Goal: Task Accomplishment & Management: Complete application form

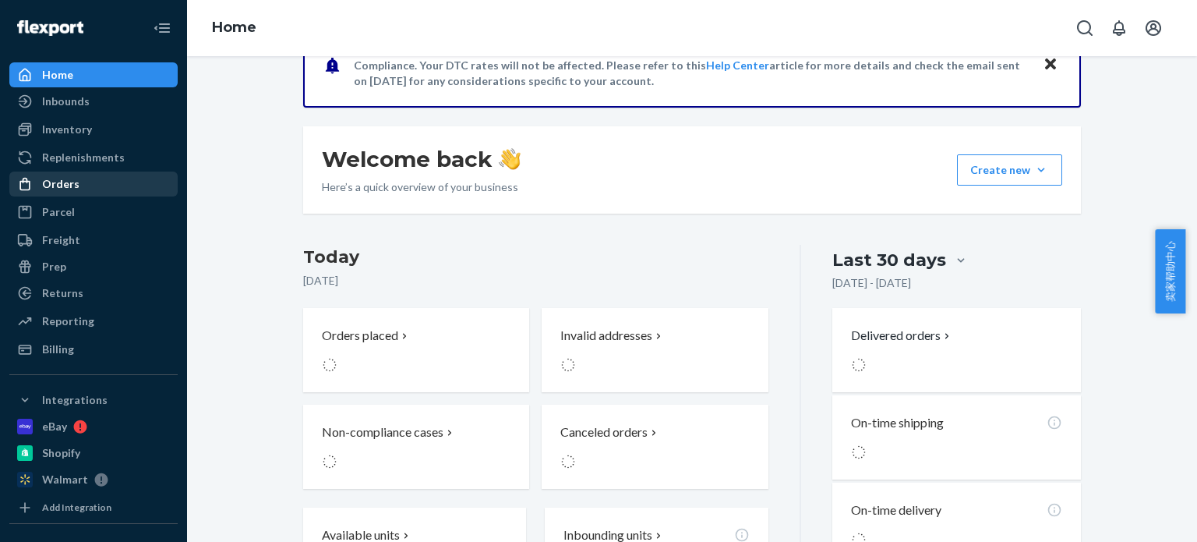
scroll to position [65, 0]
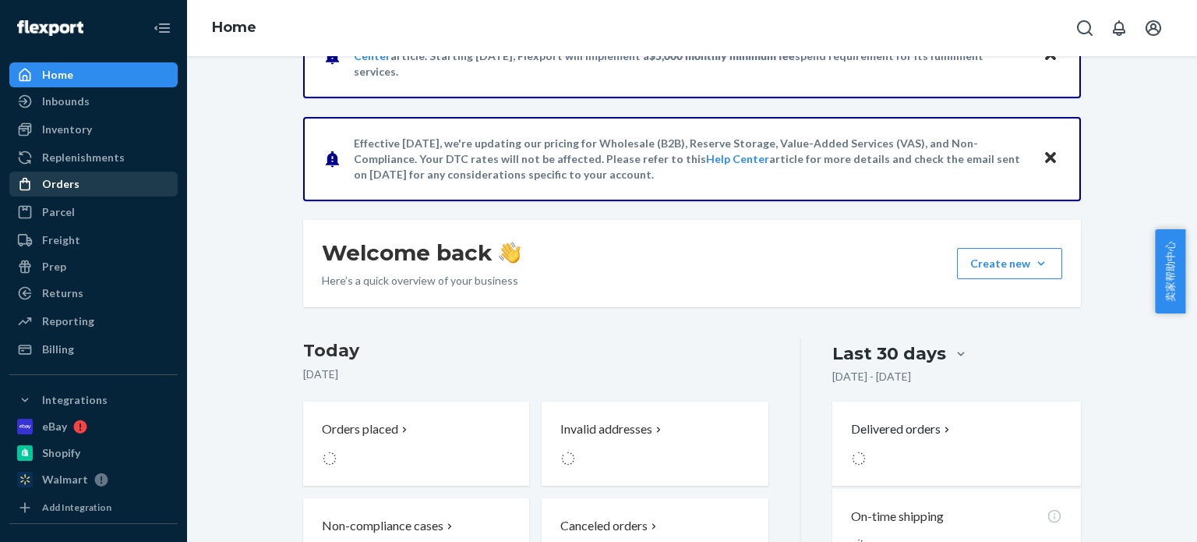
click at [68, 182] on div "Orders" at bounding box center [60, 184] width 37 height 16
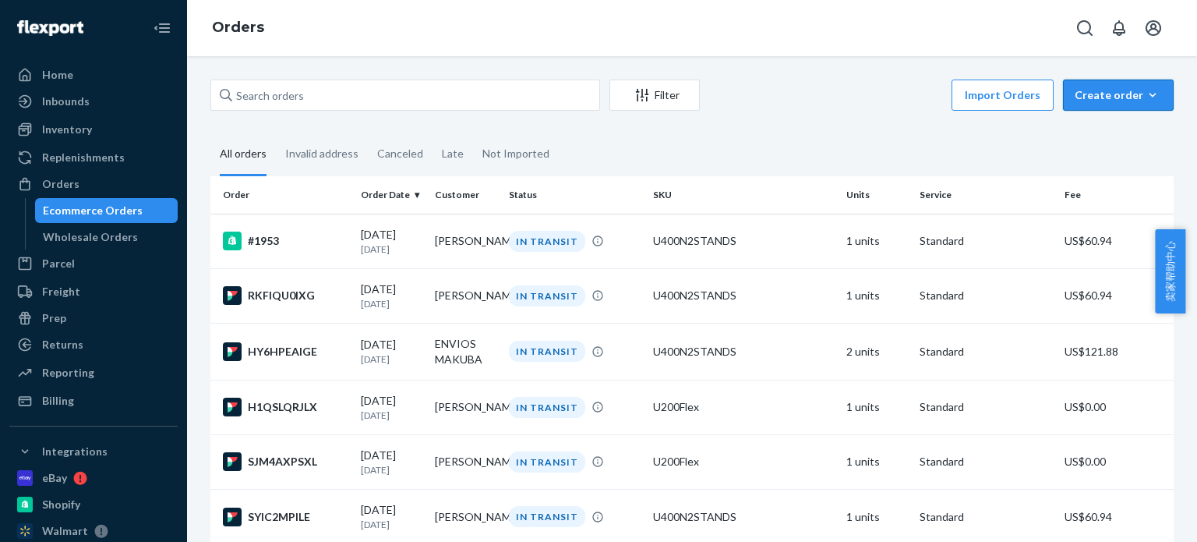
click at [1132, 93] on div "Create order" at bounding box center [1118, 95] width 87 height 16
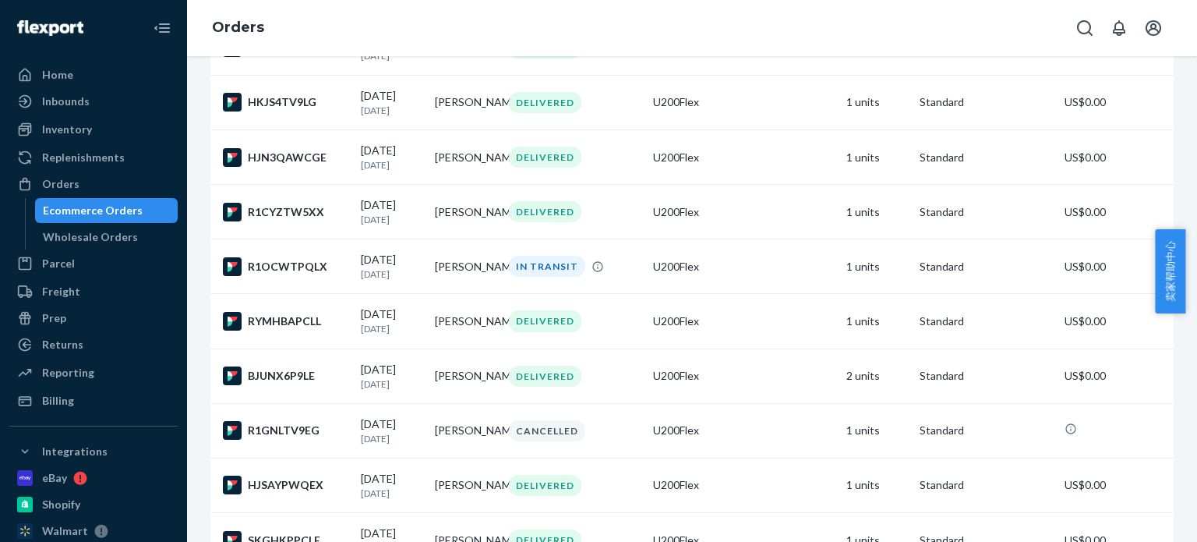
scroll to position [2883, 0]
click at [276, 275] on div "R1OCWTPQLX" at bounding box center [285, 265] width 125 height 19
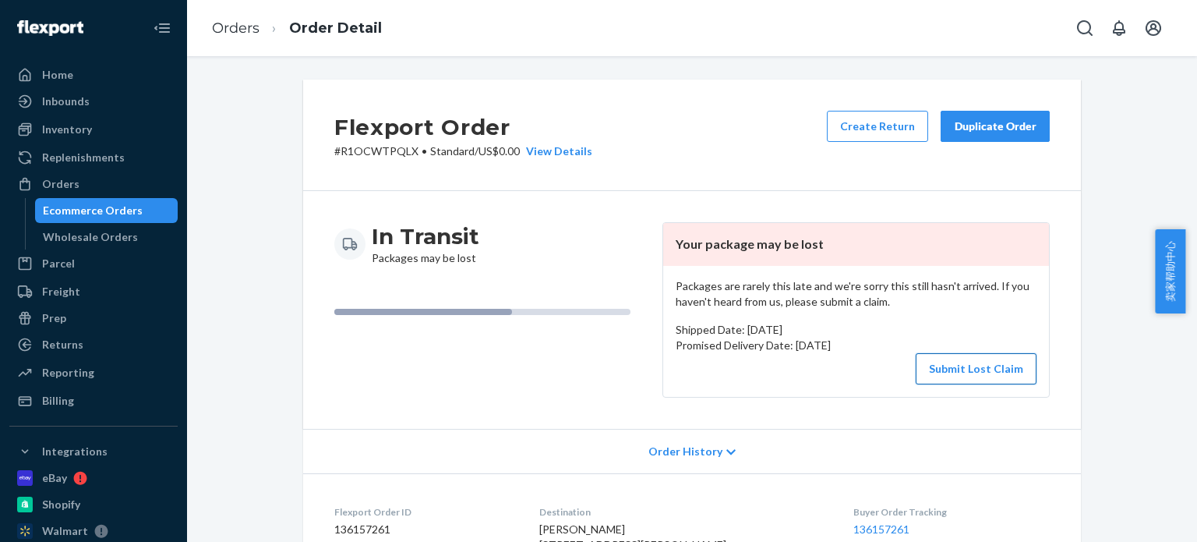
click at [986, 376] on button "Submit Lost Claim" at bounding box center [976, 368] width 121 height 31
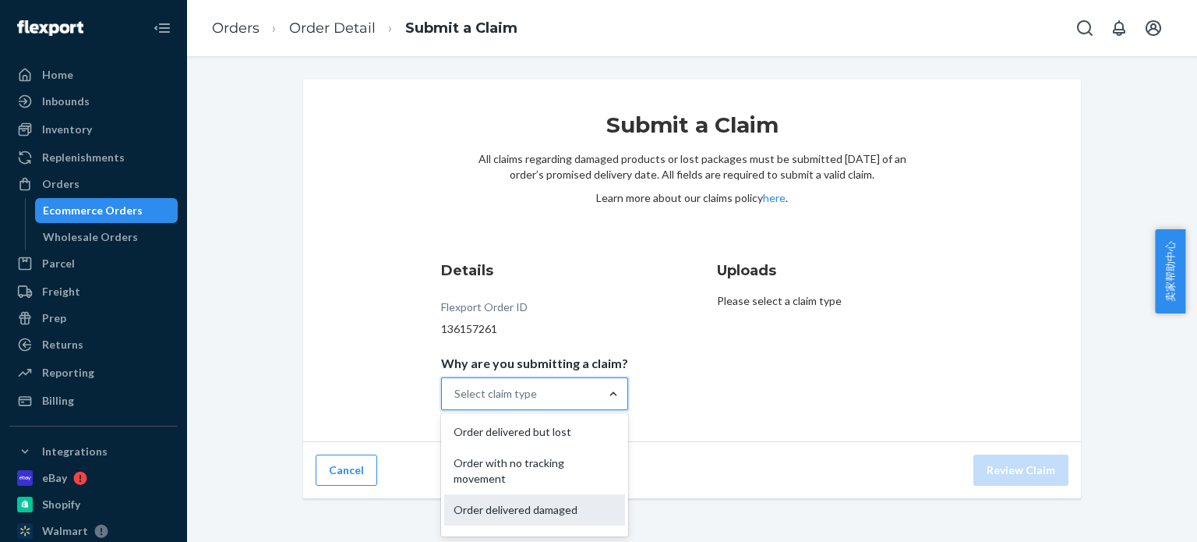
scroll to position [55, 0]
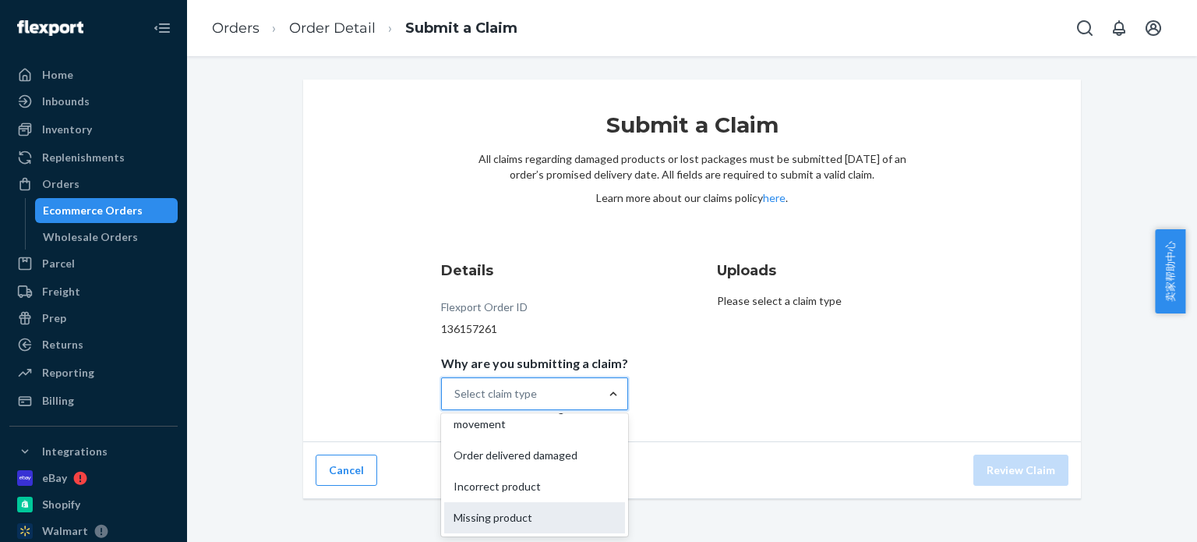
click at [533, 515] on div "Missing product" at bounding box center [534, 517] width 181 height 31
click at [456, 401] on input "Why are you submitting a claim? option Missing product focused, 0 of 5. 5 resul…" at bounding box center [455, 394] width 2 height 16
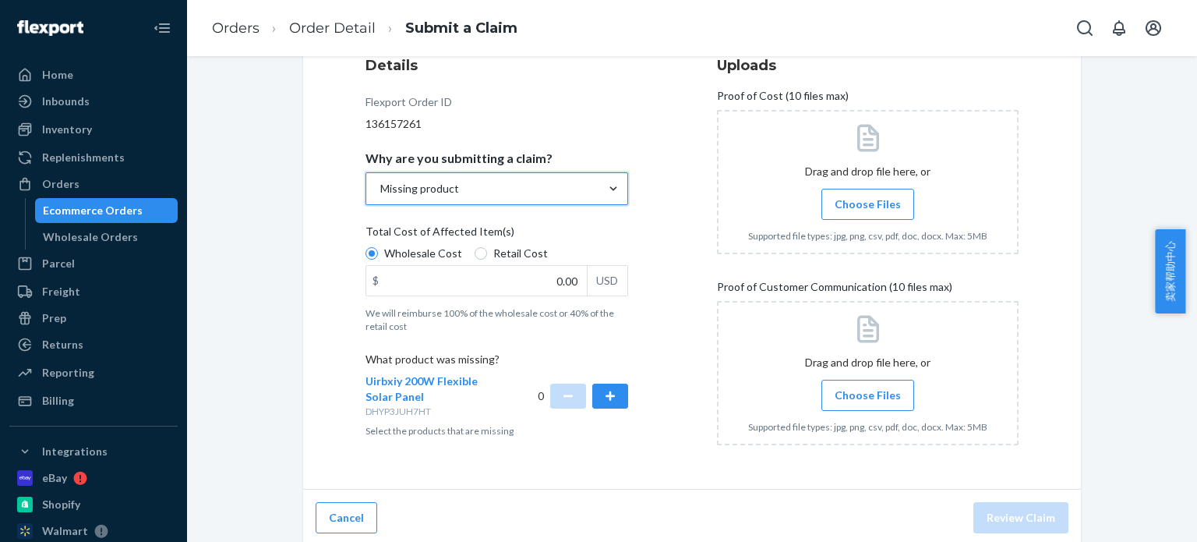
scroll to position [209, 0]
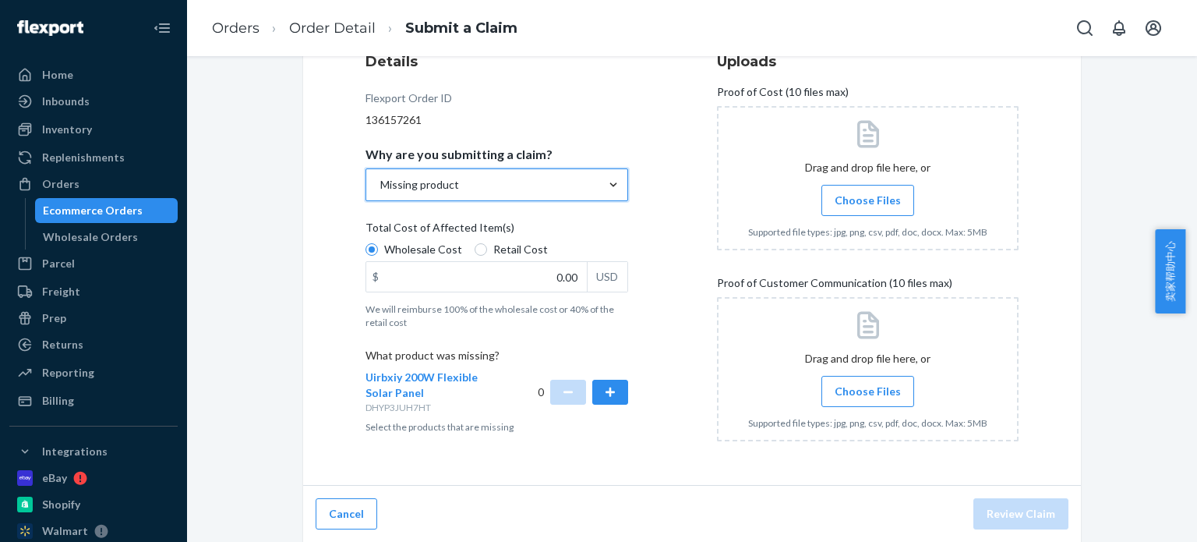
click at [561, 180] on div "Missing product" at bounding box center [482, 184] width 233 height 31
click at [380, 180] on input "Why are you submitting a claim? option Missing product, selected. 0 results ava…" at bounding box center [380, 185] width 2 height 16
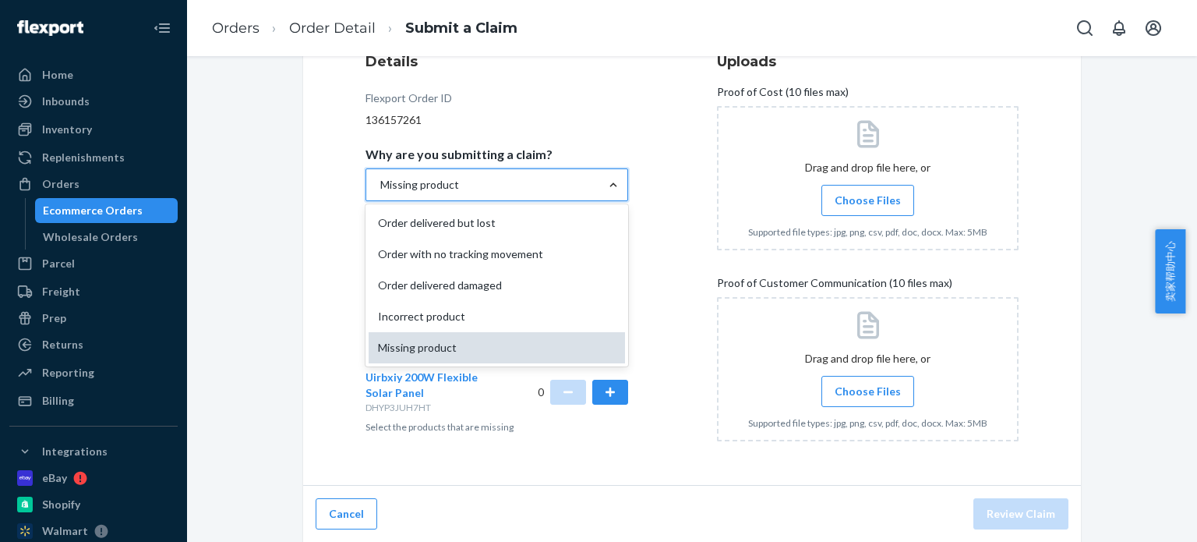
click at [415, 346] on div "Missing product" at bounding box center [497, 347] width 256 height 31
click at [380, 192] on input "Why are you submitting a claim? option Missing product, selected. option Missin…" at bounding box center [380, 185] width 2 height 16
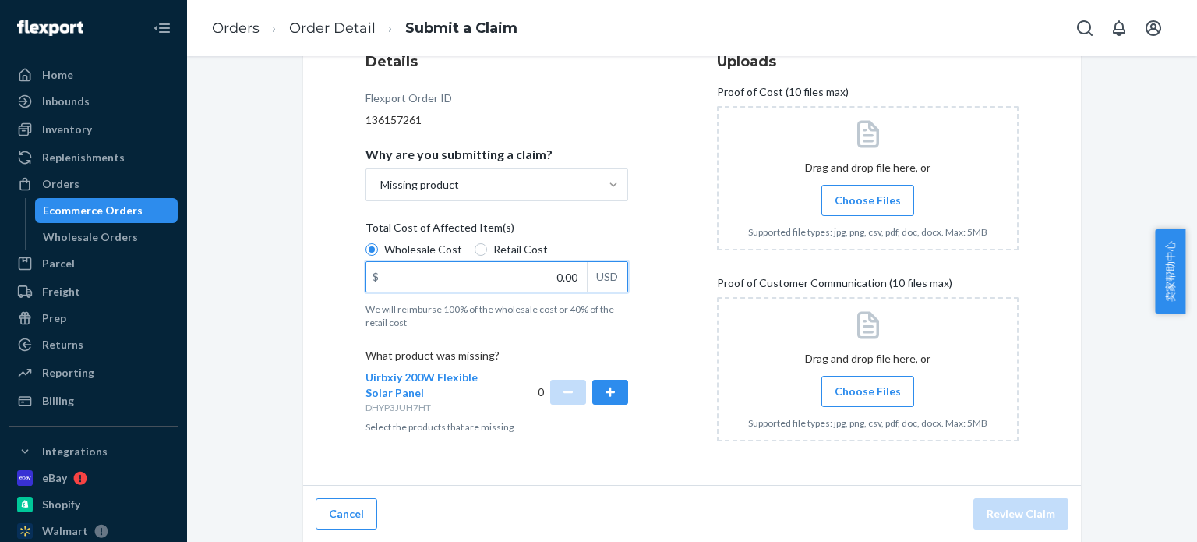
click at [421, 279] on input "0.00" at bounding box center [476, 277] width 221 height 30
click at [421, 283] on input "0.00" at bounding box center [476, 277] width 221 height 30
click at [433, 274] on input "0.00" at bounding box center [476, 277] width 221 height 30
type input "115.91"
click at [315, 351] on div "Submit a Claim All claims regarding damaged products or lost packages must be s…" at bounding box center [692, 178] width 778 height 615
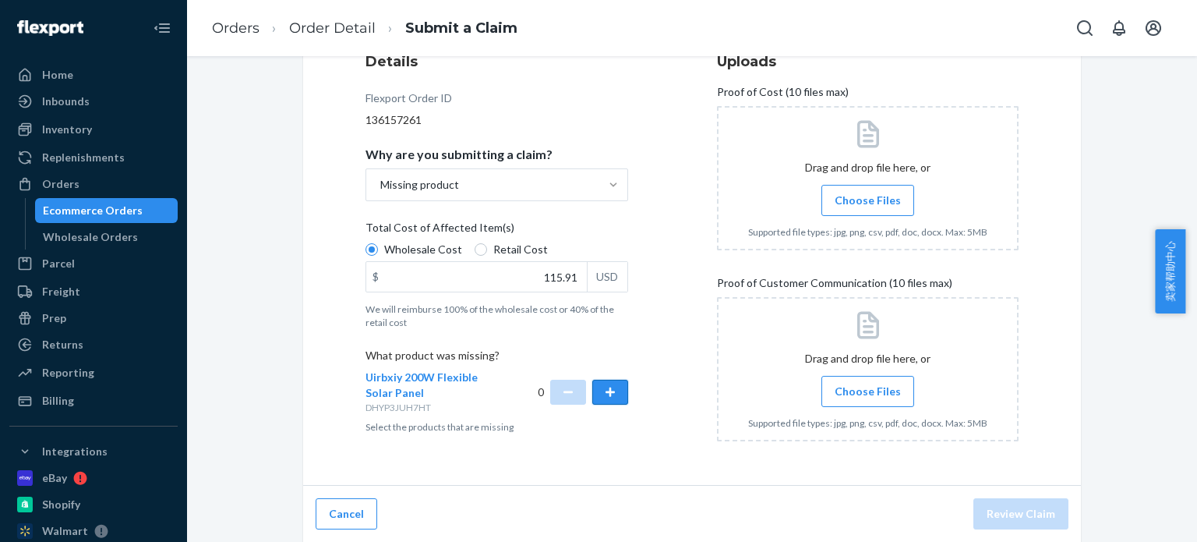
click at [613, 395] on button "button" at bounding box center [610, 392] width 36 height 25
click at [870, 193] on span "Choose Files" at bounding box center [868, 200] width 66 height 16
click at [868, 193] on input "Choose Files" at bounding box center [867, 200] width 1 height 17
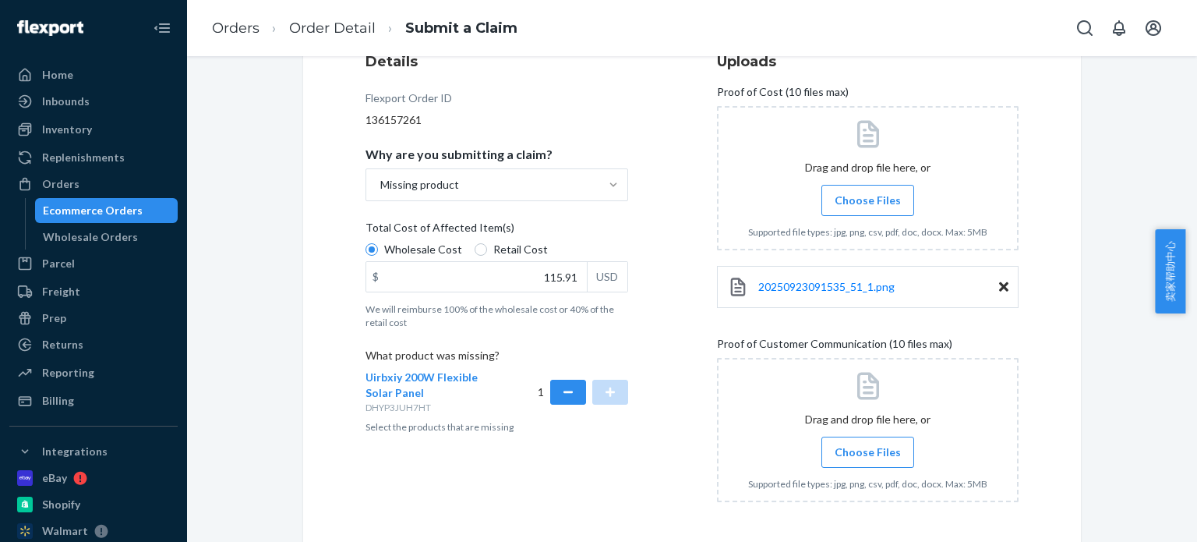
click at [859, 445] on span "Choose Files" at bounding box center [868, 452] width 66 height 16
click at [867, 445] on input "Choose Files" at bounding box center [867, 451] width 1 height 17
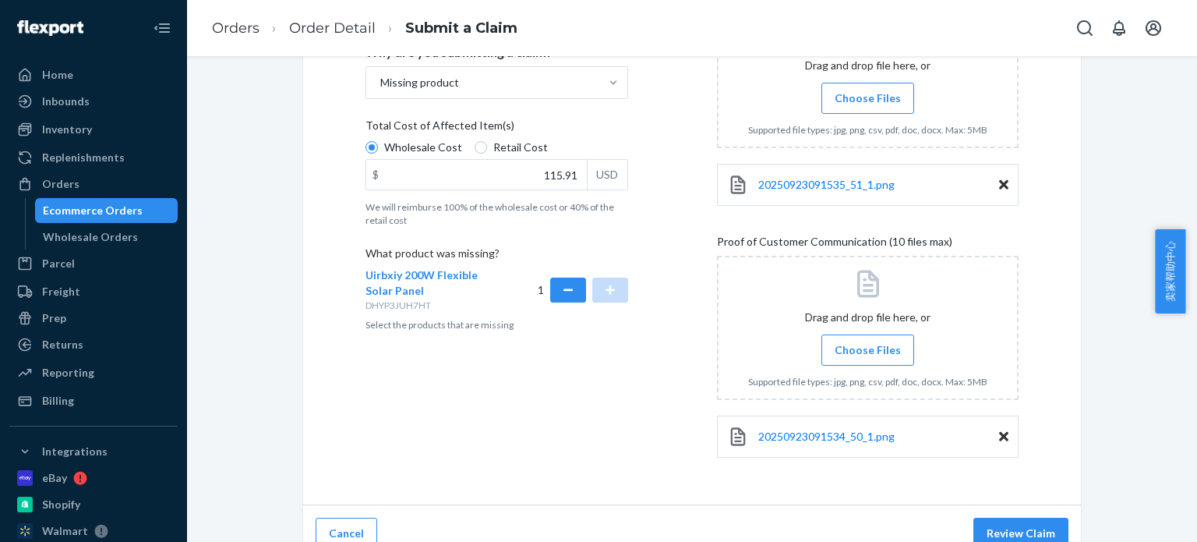
scroll to position [330, 0]
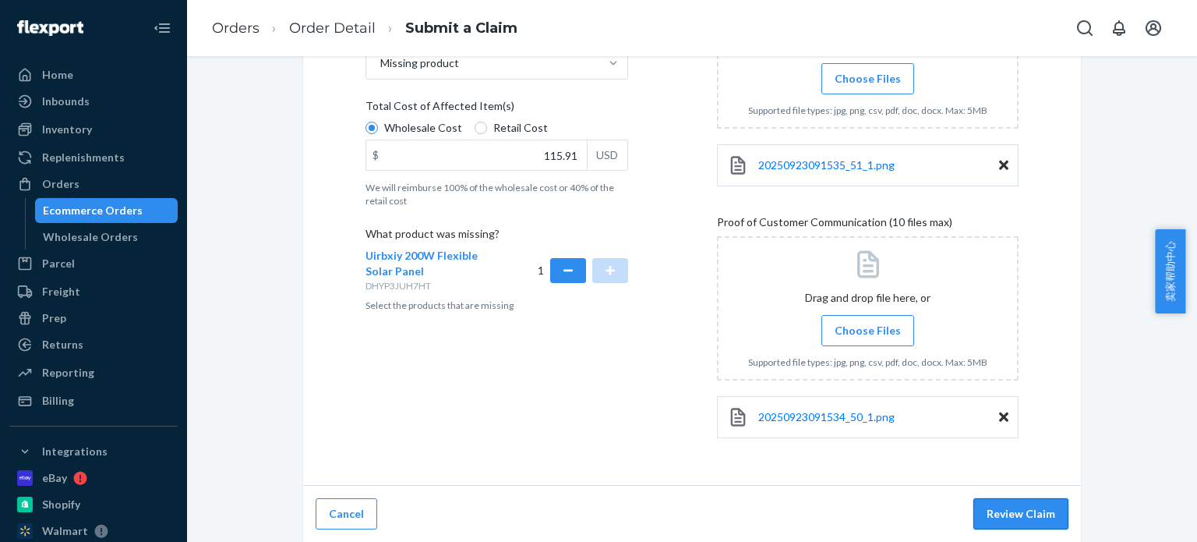
click at [1033, 518] on button "Review Claim" at bounding box center [1020, 513] width 95 height 31
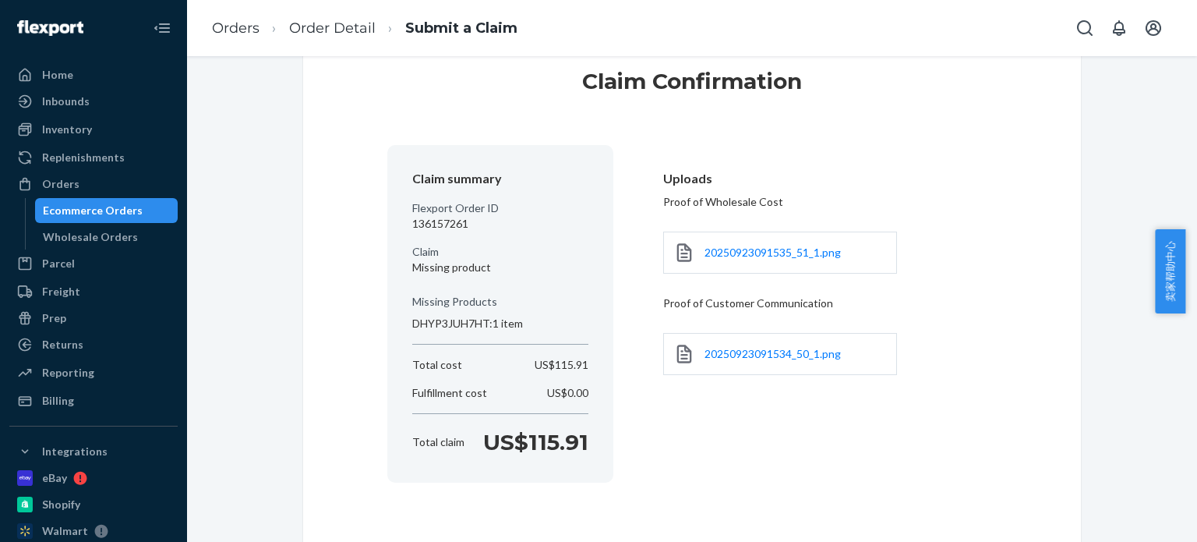
scroll to position [109, 0]
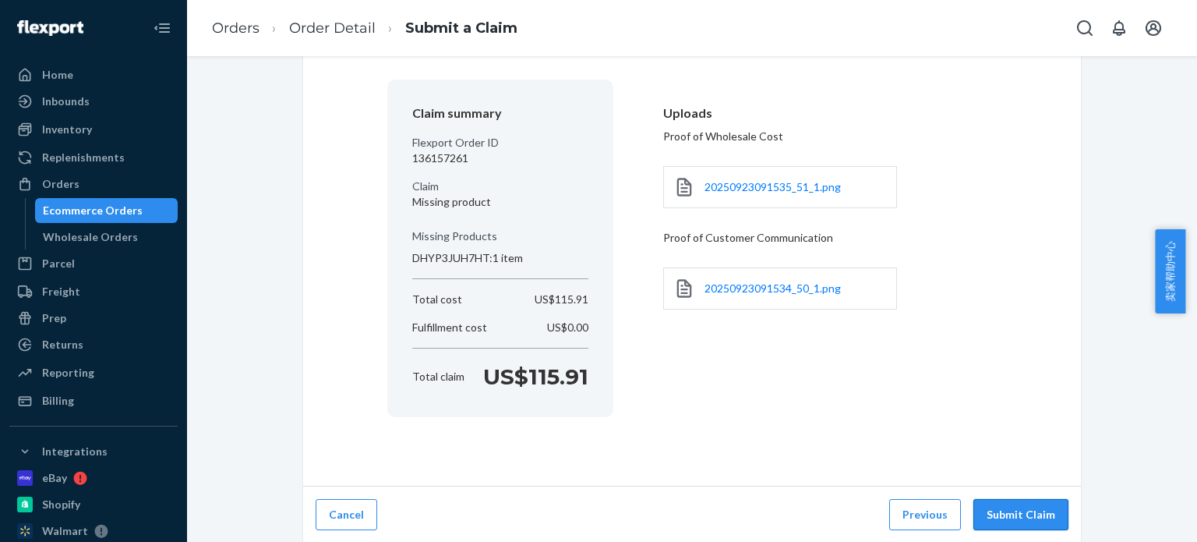
click at [1019, 510] on button "Submit Claim" at bounding box center [1020, 514] width 95 height 31
click at [990, 519] on button "Submit Claim" at bounding box center [1020, 514] width 95 height 31
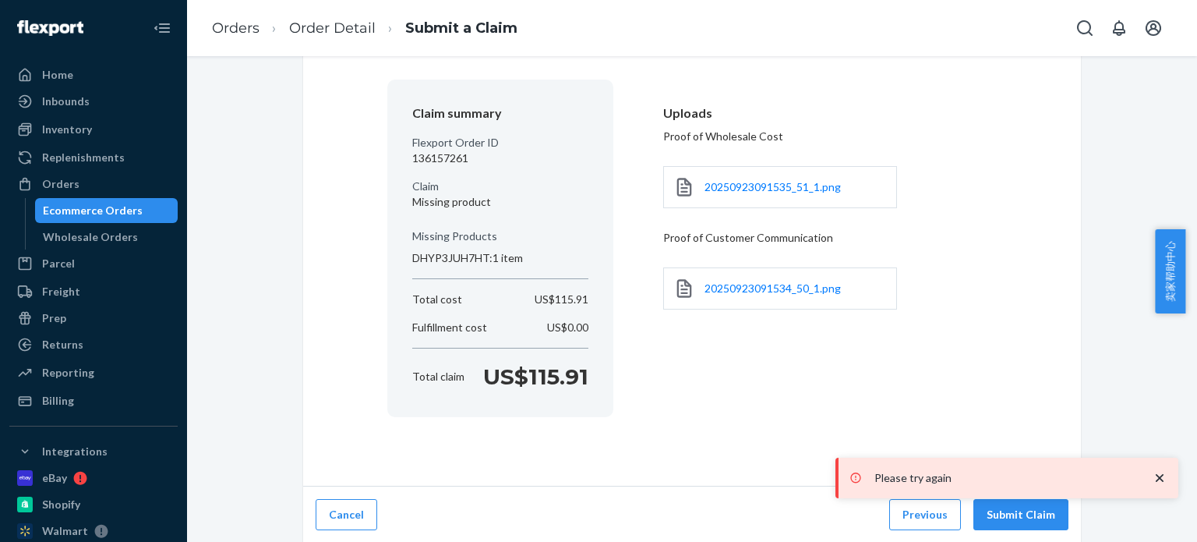
click at [1163, 477] on icon "close toast" at bounding box center [1160, 478] width 16 height 16
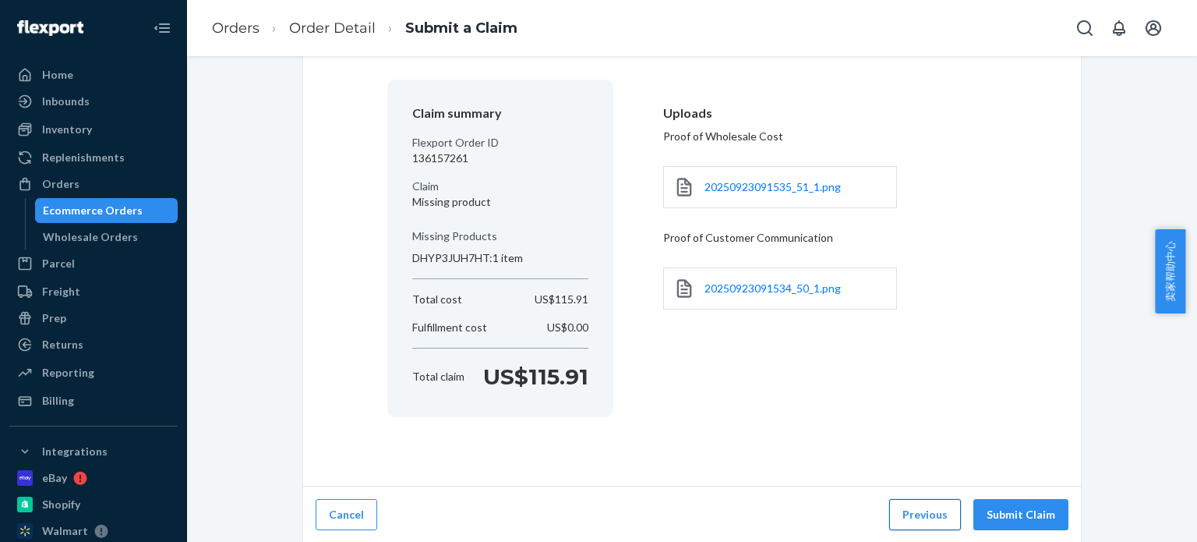
click at [916, 507] on button "Previous" at bounding box center [925, 514] width 72 height 31
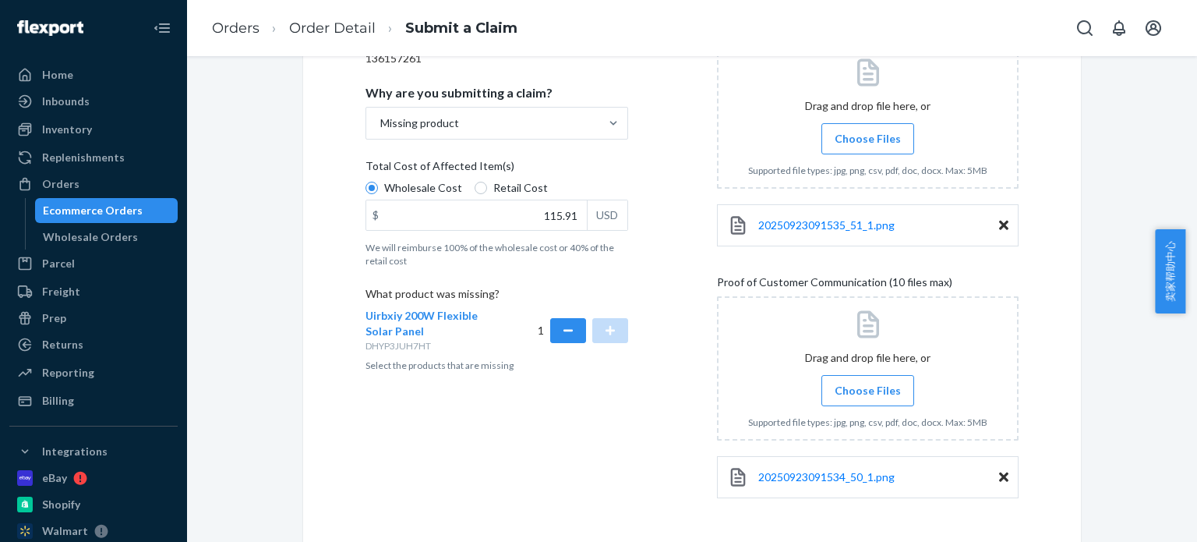
scroll to position [175, 0]
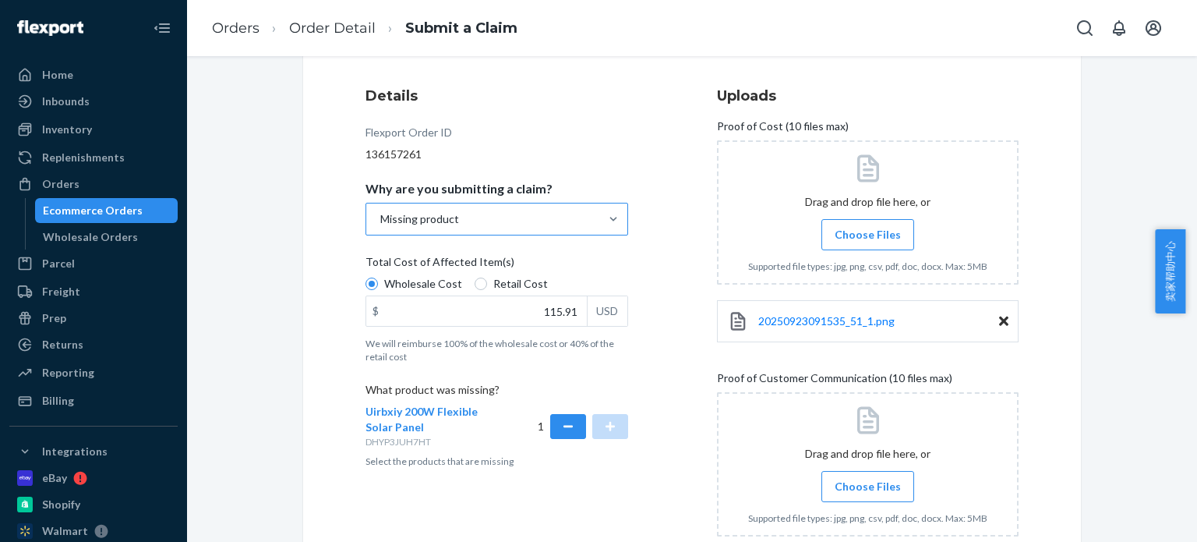
click at [589, 217] on div "Missing product" at bounding box center [482, 218] width 233 height 31
click at [380, 217] on input "Why are you submitting a claim? Missing product" at bounding box center [380, 219] width 2 height 16
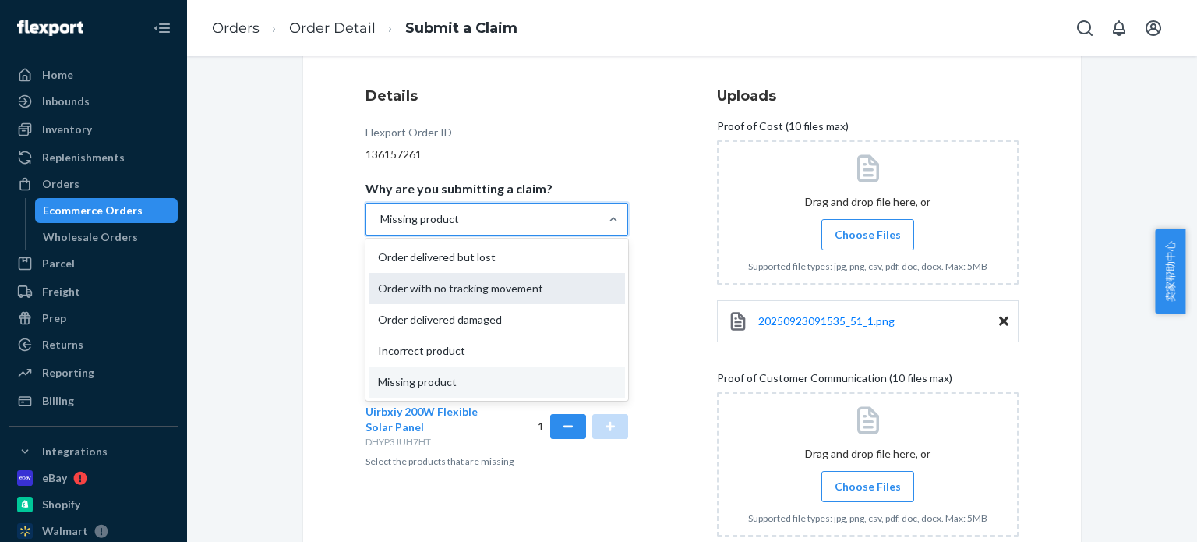
click at [546, 292] on div "Order with no tracking movement" at bounding box center [497, 288] width 256 height 31
click at [380, 227] on input "Why are you submitting a claim? option Order with no tracking movement focused,…" at bounding box center [380, 219] width 2 height 16
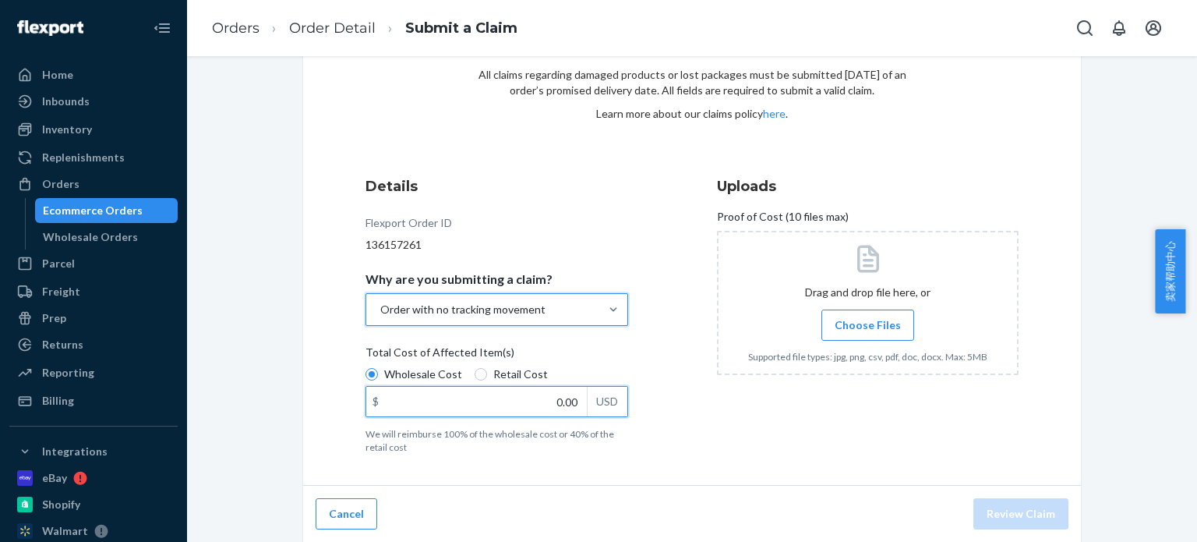
click at [492, 404] on input "0.00" at bounding box center [476, 402] width 221 height 30
type input "1.00"
type input "115.91"
click at [979, 225] on div "Proof of Cost (10 files max)" at bounding box center [868, 220] width 302 height 22
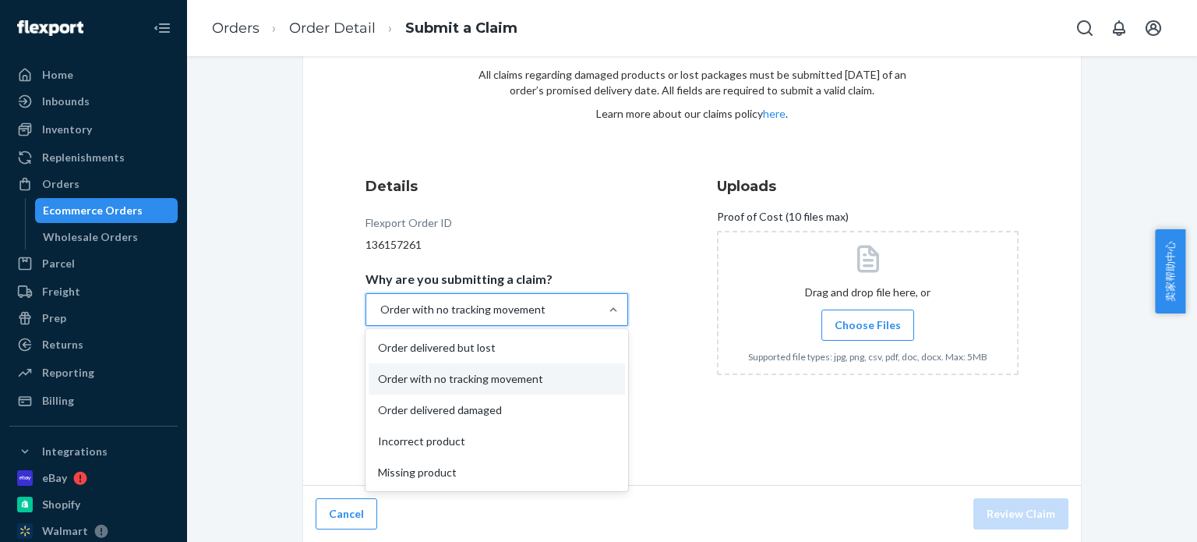
click at [590, 312] on div "Order with no tracking movement" at bounding box center [482, 309] width 233 height 31
click at [380, 312] on input "Why are you submitting a claim? option Order with no tracking movement, selecte…" at bounding box center [380, 310] width 2 height 16
click at [599, 302] on div at bounding box center [613, 310] width 28 height 16
click at [380, 302] on input "Why are you submitting a claim? option Order with no tracking movement, selecte…" at bounding box center [380, 310] width 2 height 16
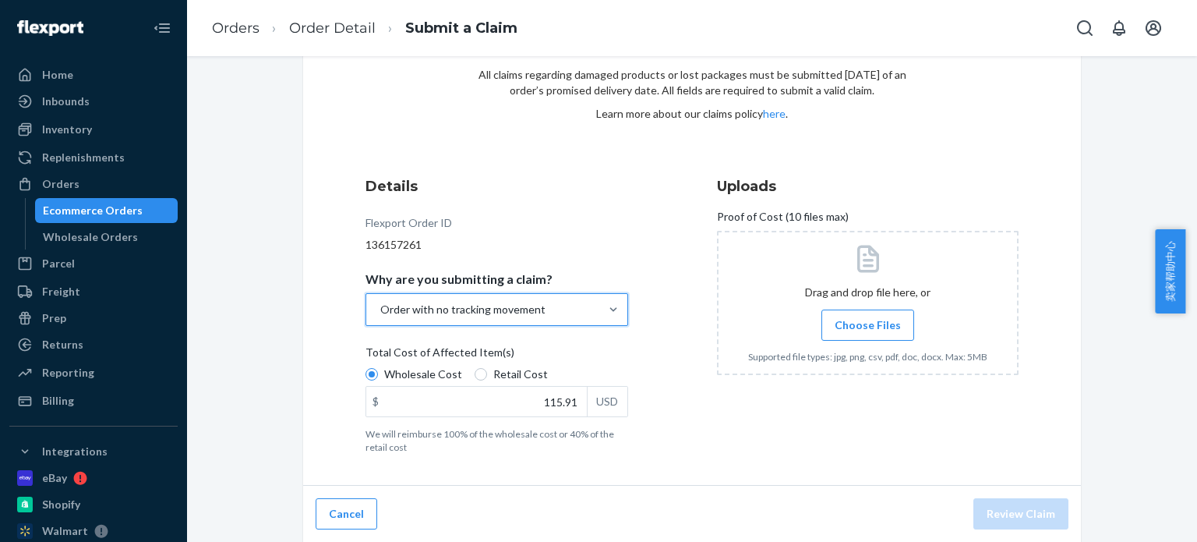
click at [835, 318] on span "Choose Files" at bounding box center [868, 325] width 66 height 16
click at [867, 318] on input "Choose Files" at bounding box center [867, 324] width 1 height 17
click at [870, 324] on span "Choose Files" at bounding box center [868, 325] width 66 height 16
click at [868, 324] on input "Choose Files" at bounding box center [867, 324] width 1 height 17
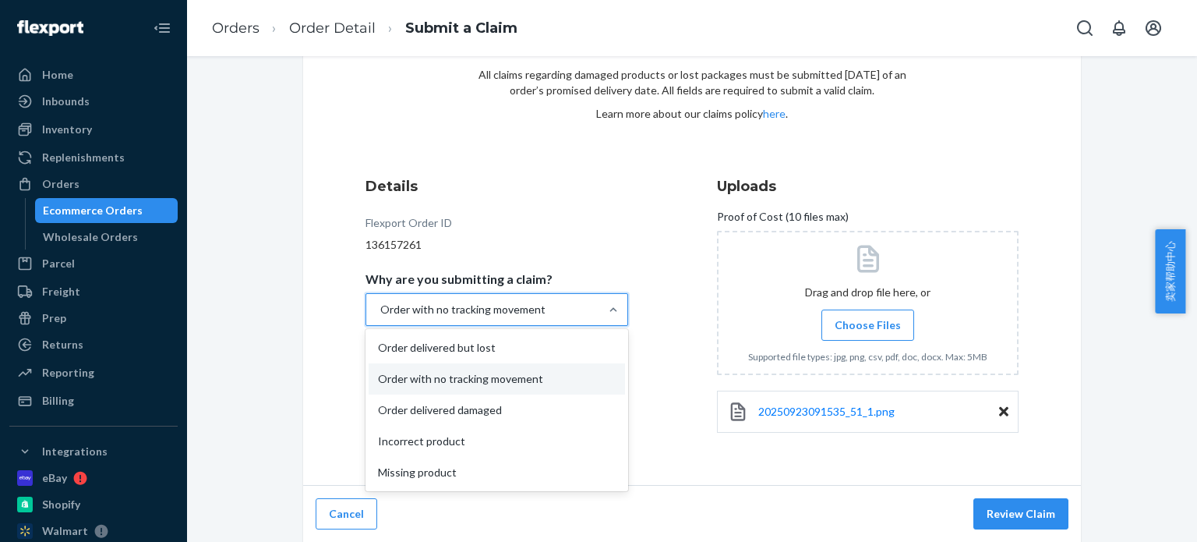
click at [586, 309] on div "Order with no tracking movement" at bounding box center [482, 309] width 233 height 31
click at [380, 309] on input "Why are you submitting a claim? option Order with no tracking movement, selecte…" at bounding box center [380, 310] width 2 height 16
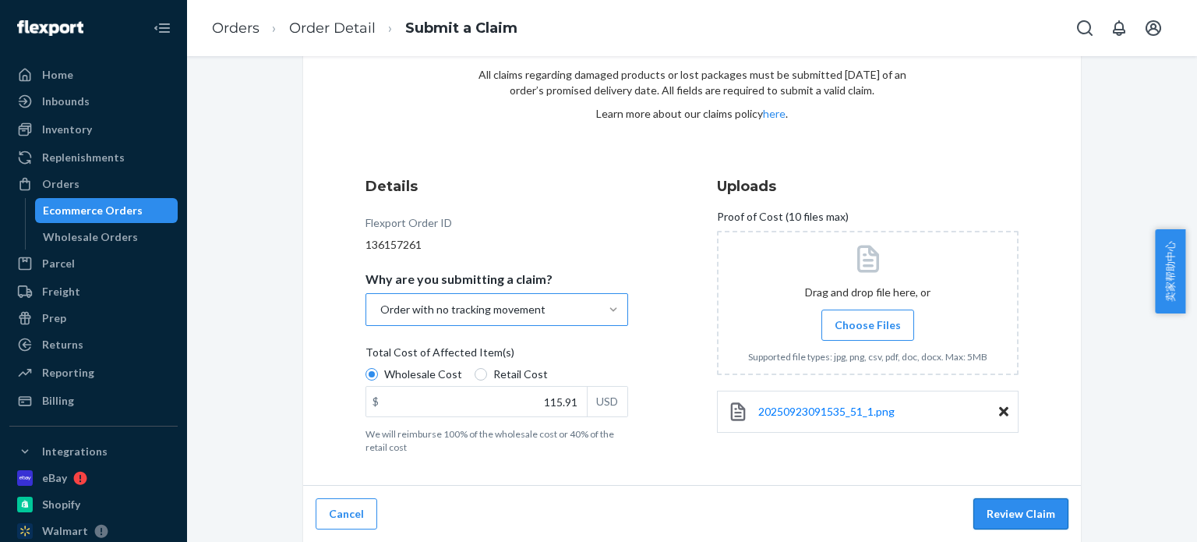
click at [1004, 512] on button "Review Claim" at bounding box center [1020, 513] width 95 height 31
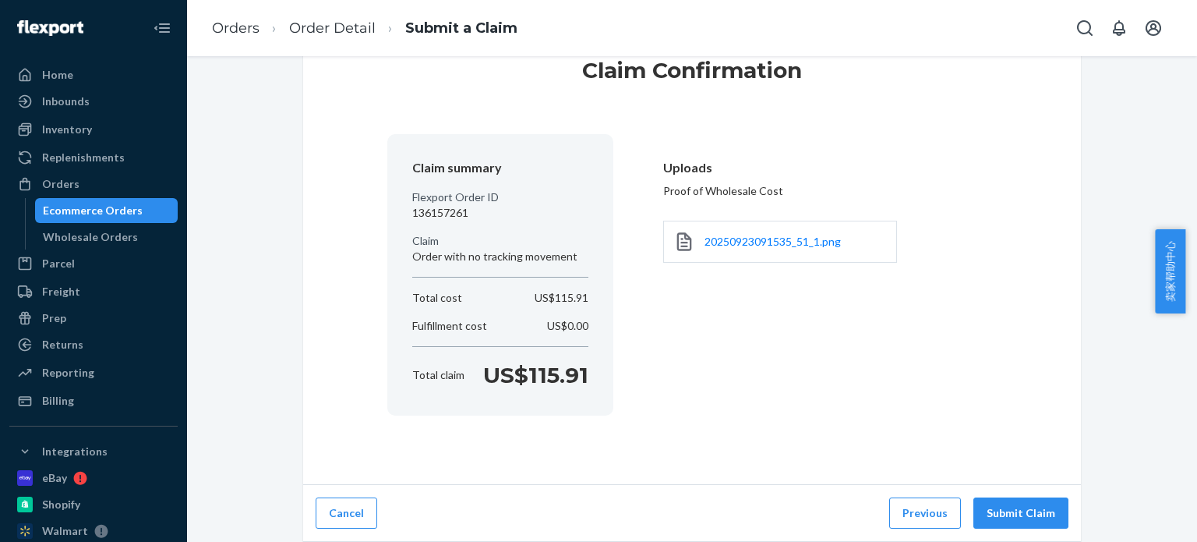
scroll to position [53, 0]
click at [789, 309] on div "Claim summary Flexport Order ID 136157261 Claim Order with no tracking movement…" at bounding box center [691, 276] width 609 height 281
click at [1025, 506] on button "Submit Claim" at bounding box center [1020, 514] width 95 height 31
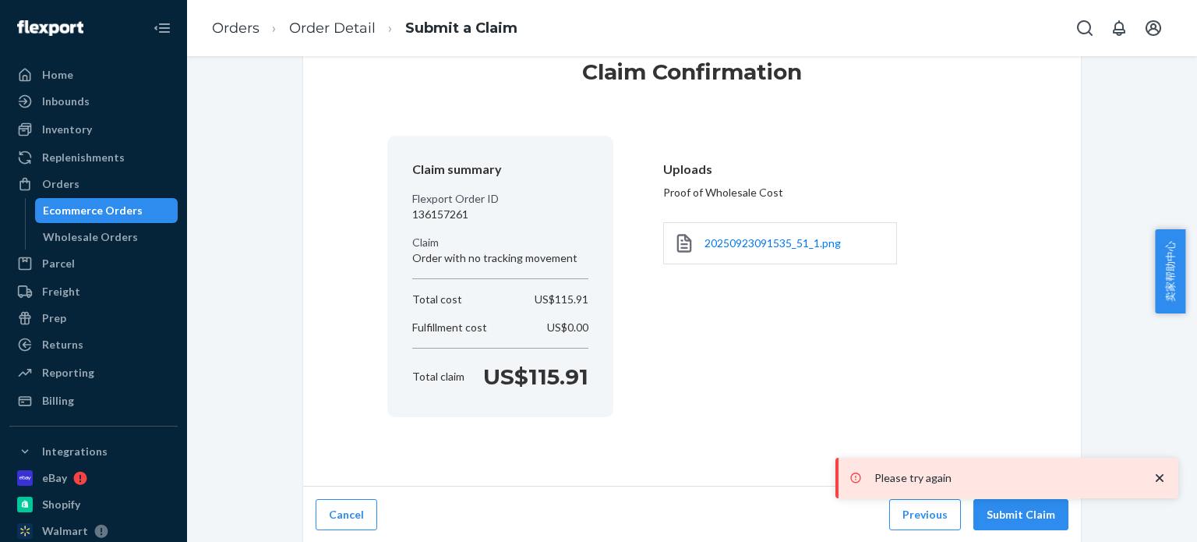
click at [1161, 476] on icon "close toast" at bounding box center [1160, 478] width 8 height 8
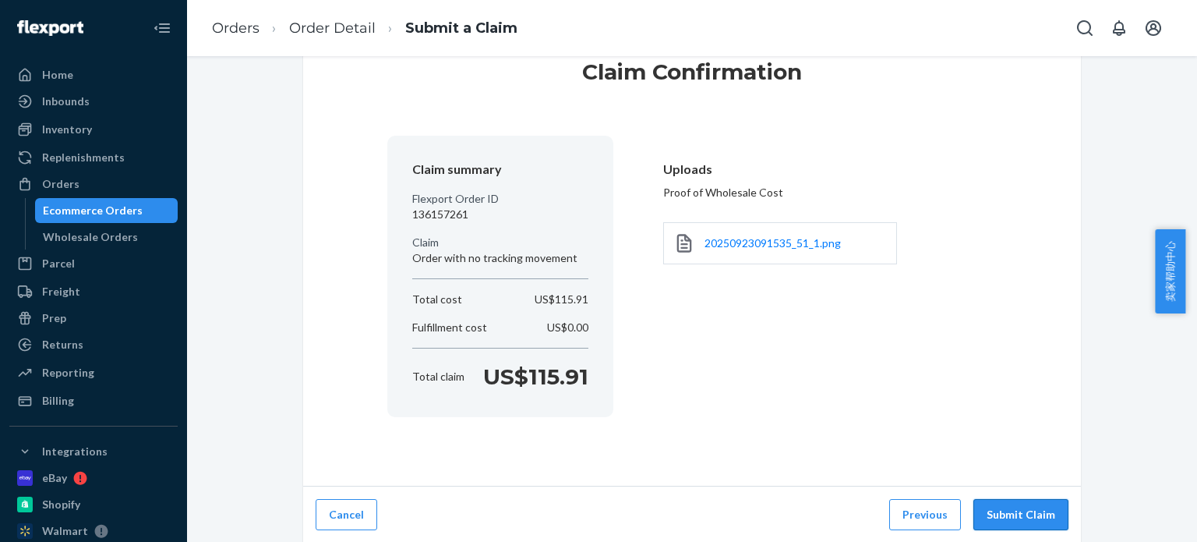
click at [1040, 516] on button "Submit Claim" at bounding box center [1020, 514] width 95 height 31
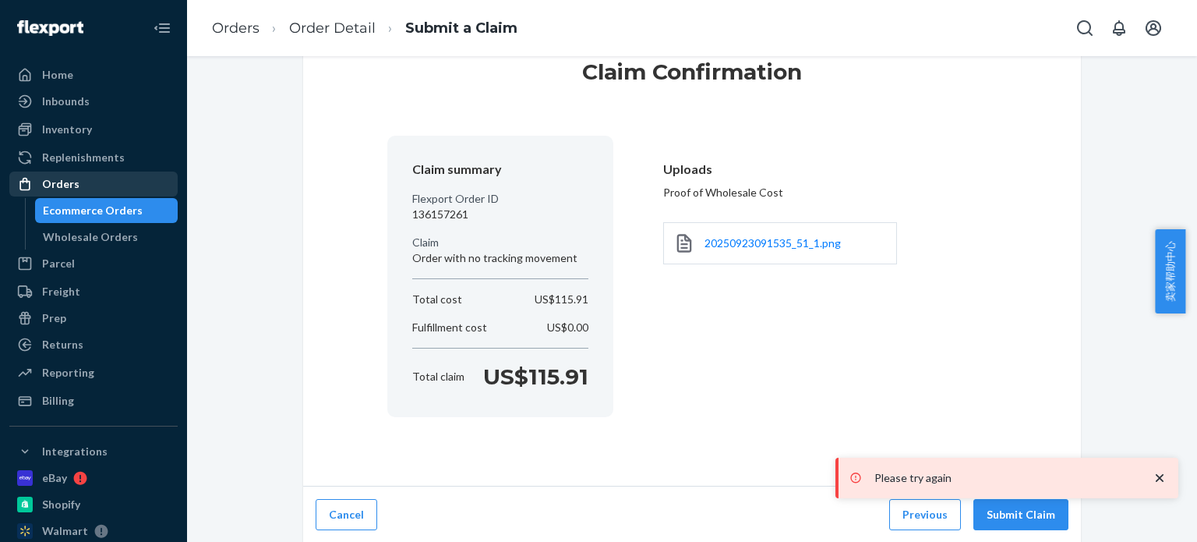
click at [62, 182] on div "Orders" at bounding box center [60, 184] width 37 height 16
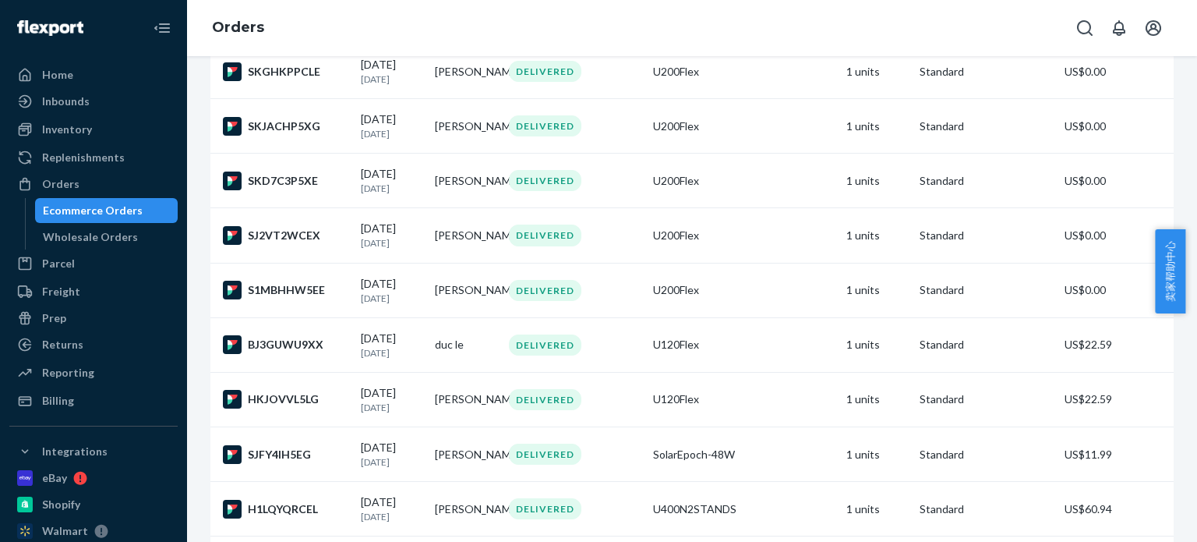
scroll to position [3117, 0]
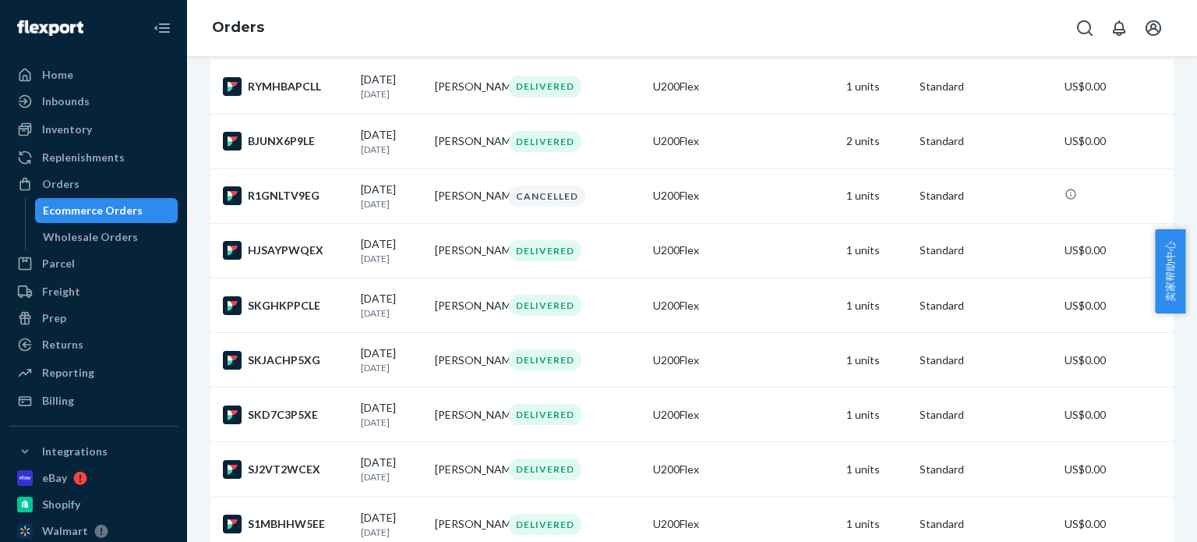
click at [292, 41] on div "R1OCWTPQLX" at bounding box center [285, 32] width 125 height 19
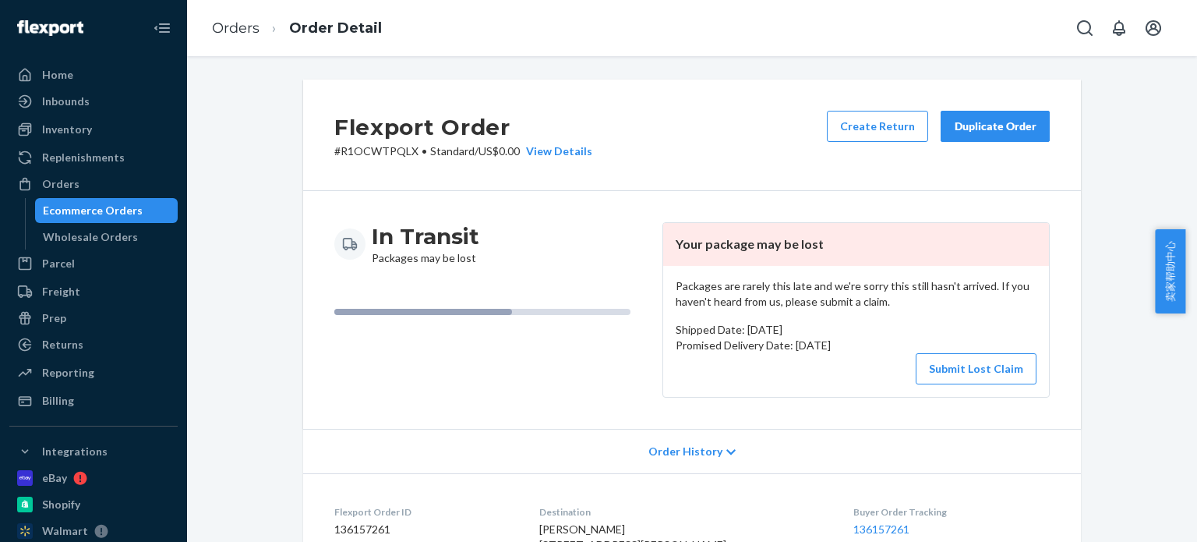
click at [707, 441] on div "Order History" at bounding box center [692, 451] width 778 height 44
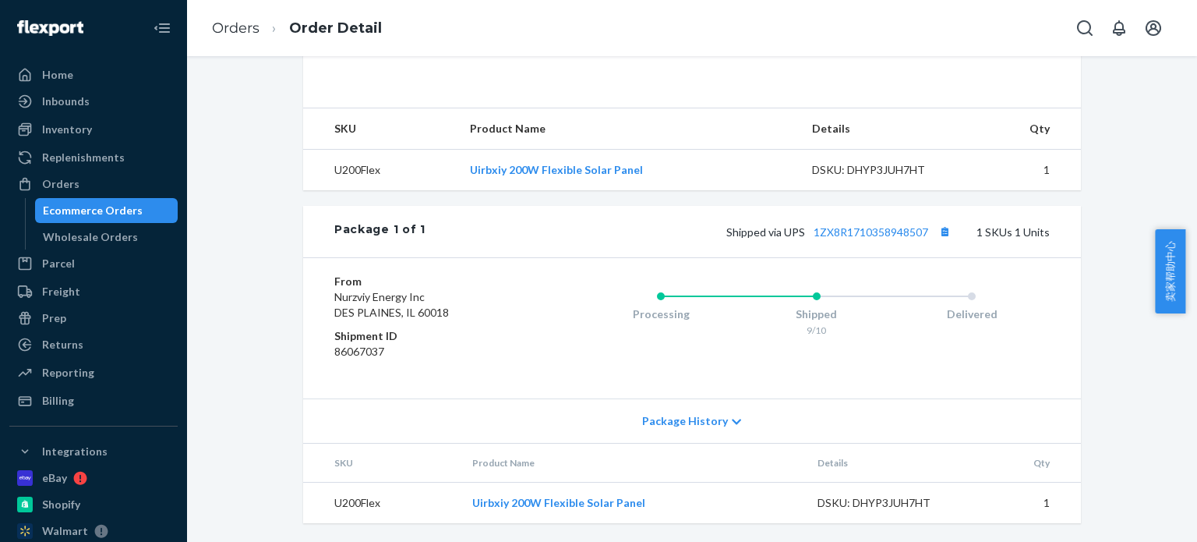
scroll to position [1008, 0]
click at [736, 417] on div "Package History" at bounding box center [692, 420] width 778 height 44
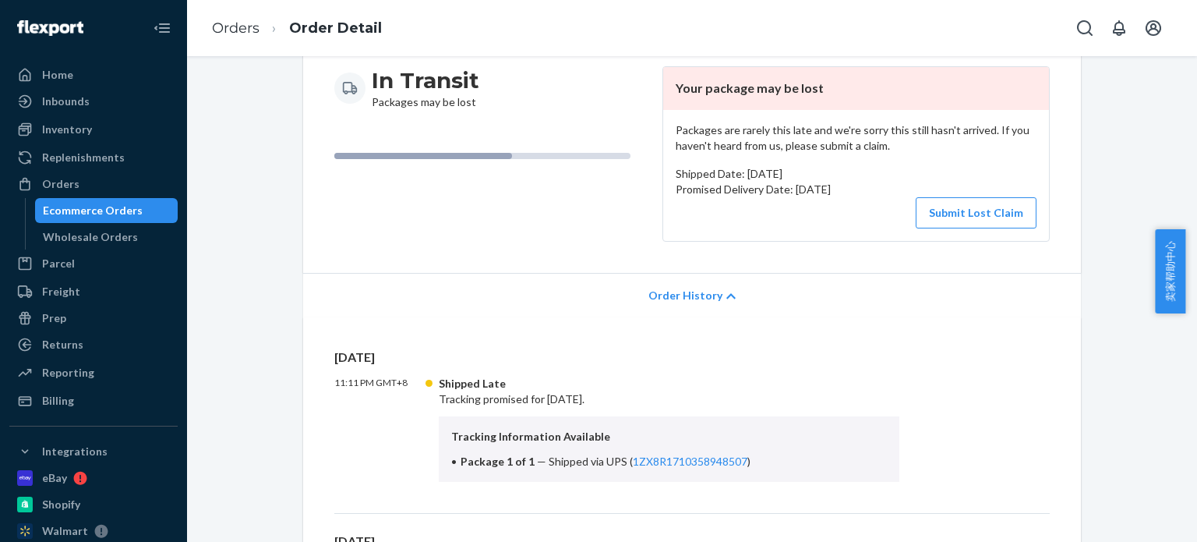
scroll to position [0, 0]
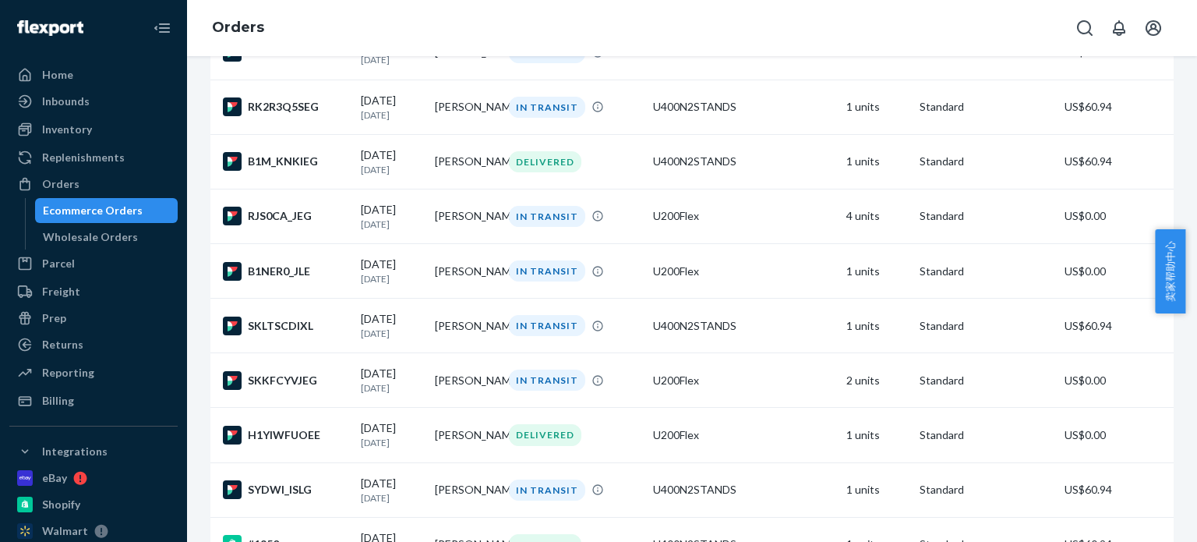
scroll to position [623, 0]
